Goal: Use online tool/utility

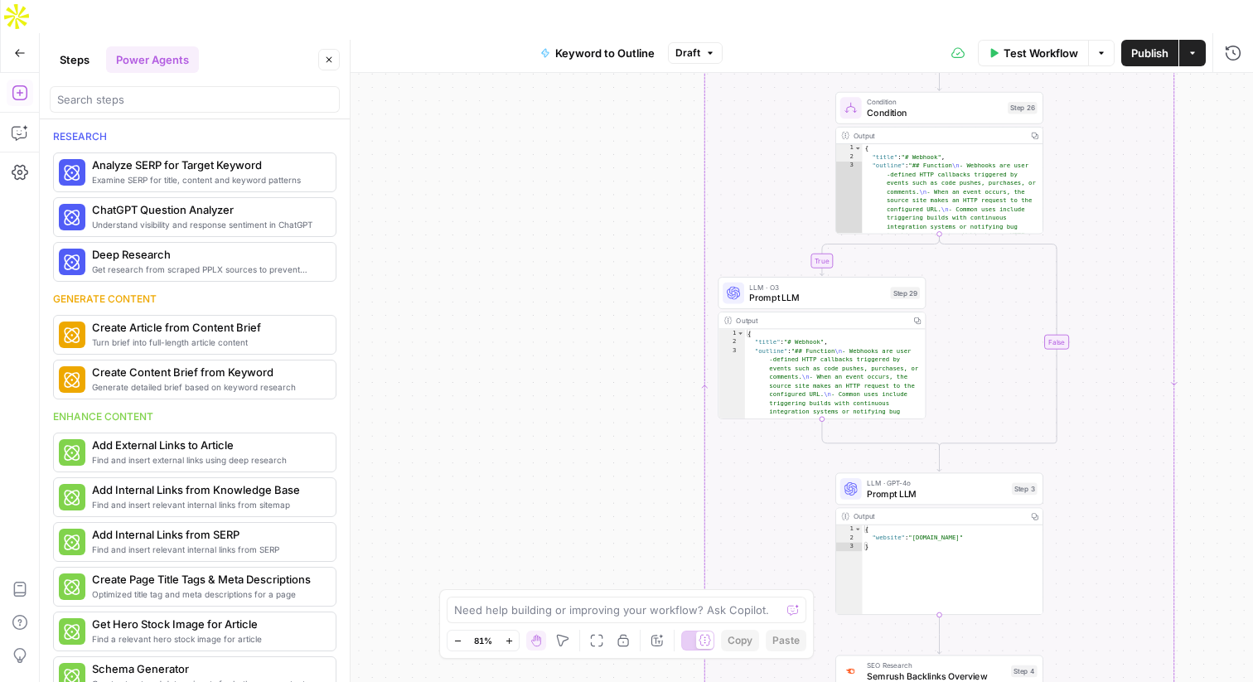
scroll to position [486, 0]
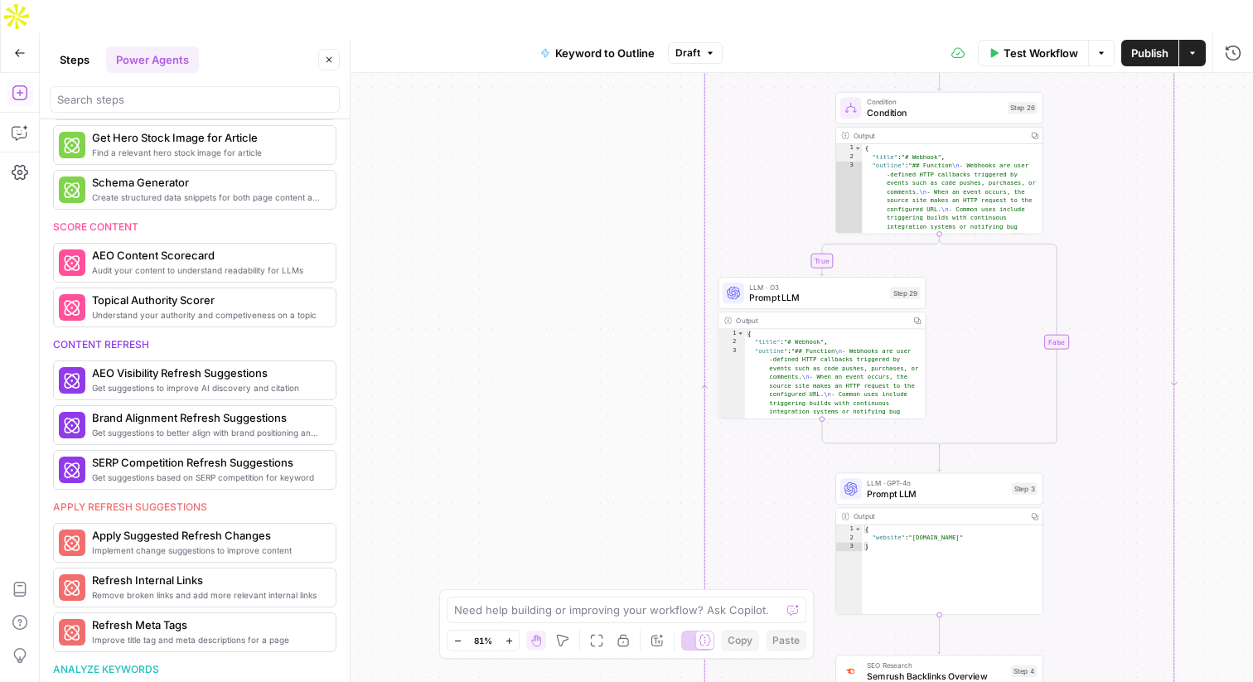
click at [22, 47] on icon "button" at bounding box center [20, 53] width 12 height 12
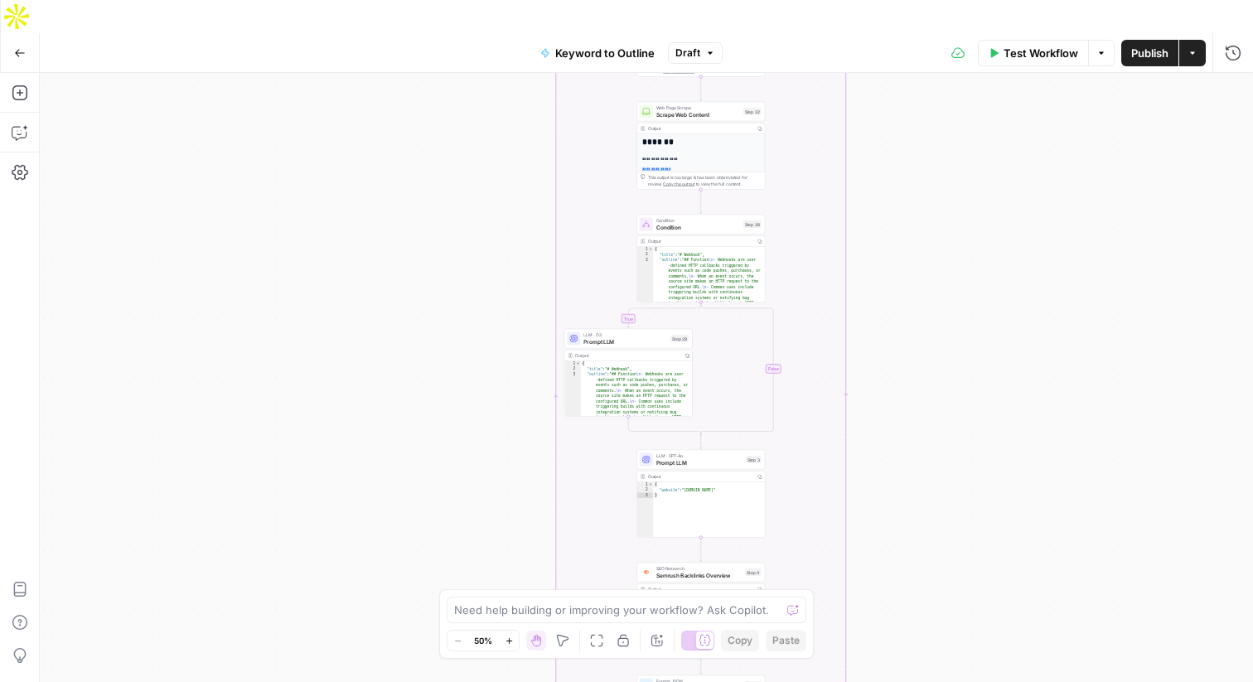
drag, startPoint x: 452, startPoint y: 169, endPoint x: 454, endPoint y: 400, distance: 231.2
click at [454, 400] on div "true false Workflow Set Inputs Inputs LLM · GPT-4o Search Query Step 40 Output …" at bounding box center [646, 394] width 1213 height 642
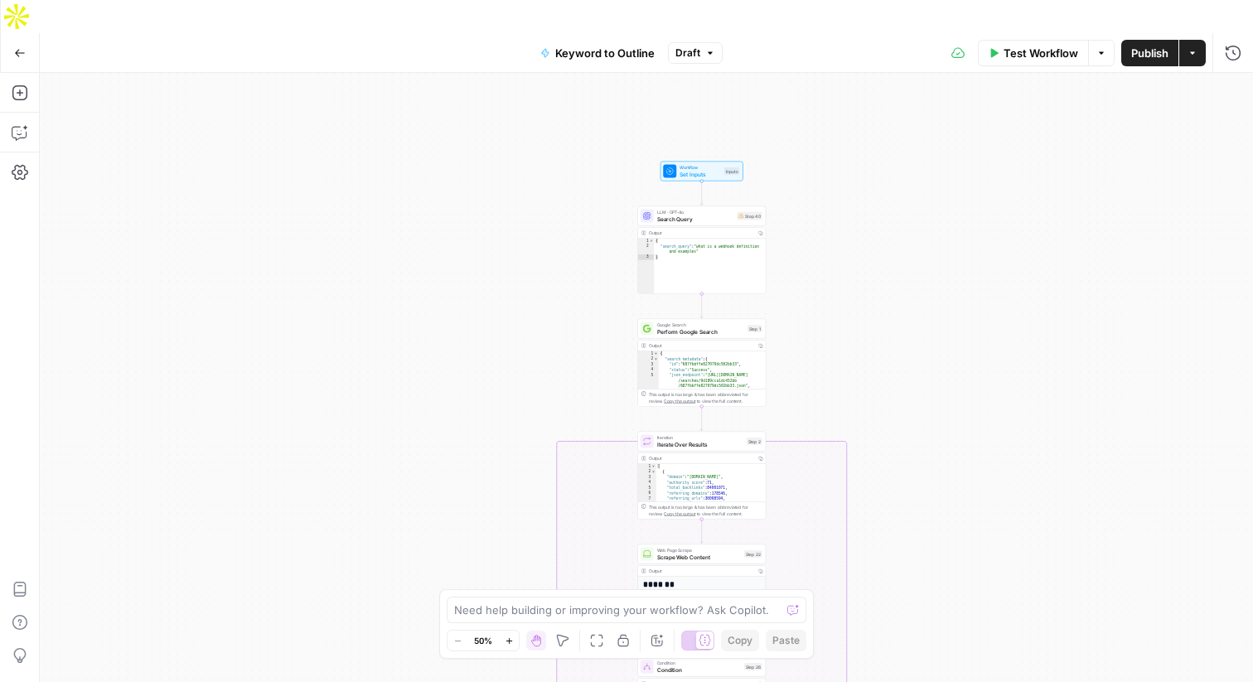
drag, startPoint x: 482, startPoint y: 254, endPoint x: 482, endPoint y: 681, distance: 426.7
click at [482, 681] on div "true false Workflow Set Inputs Inputs LLM · GPT-4o Search Query Step 40 Output …" at bounding box center [646, 394] width 1213 height 642
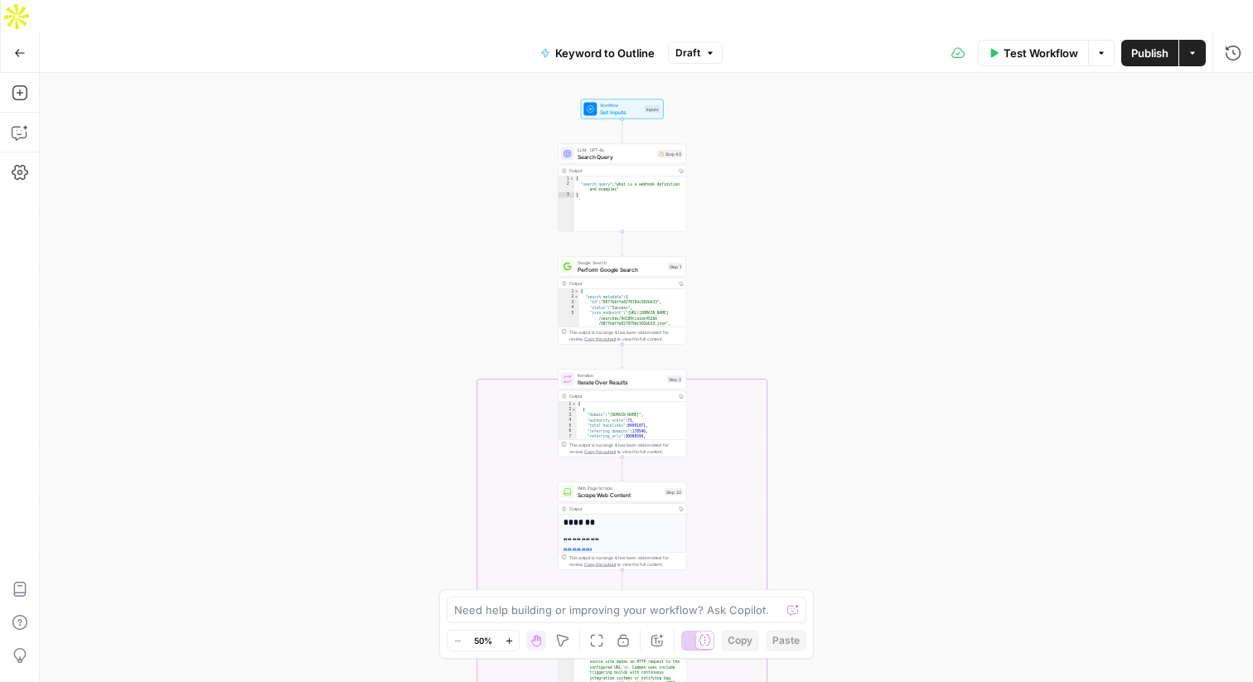
drag, startPoint x: 469, startPoint y: 202, endPoint x: 390, endPoint y: 145, distance: 97.3
click at [389, 143] on div "true false Workflow Set Inputs Inputs LLM · GPT-4o Search Query Step 40 Output …" at bounding box center [646, 394] width 1213 height 642
click at [18, 124] on icon "button" at bounding box center [20, 132] width 17 height 17
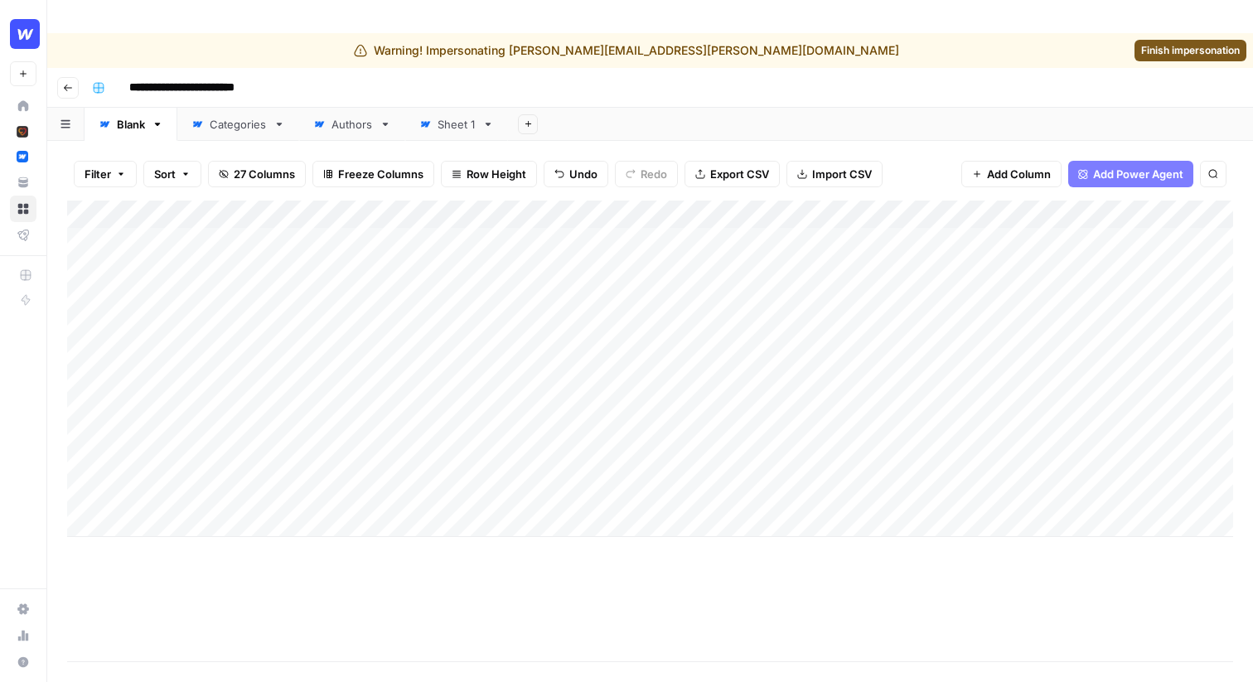
click at [1160, 43] on span "Finish impersonation" at bounding box center [1190, 50] width 99 height 15
